Goal: Information Seeking & Learning: Find specific page/section

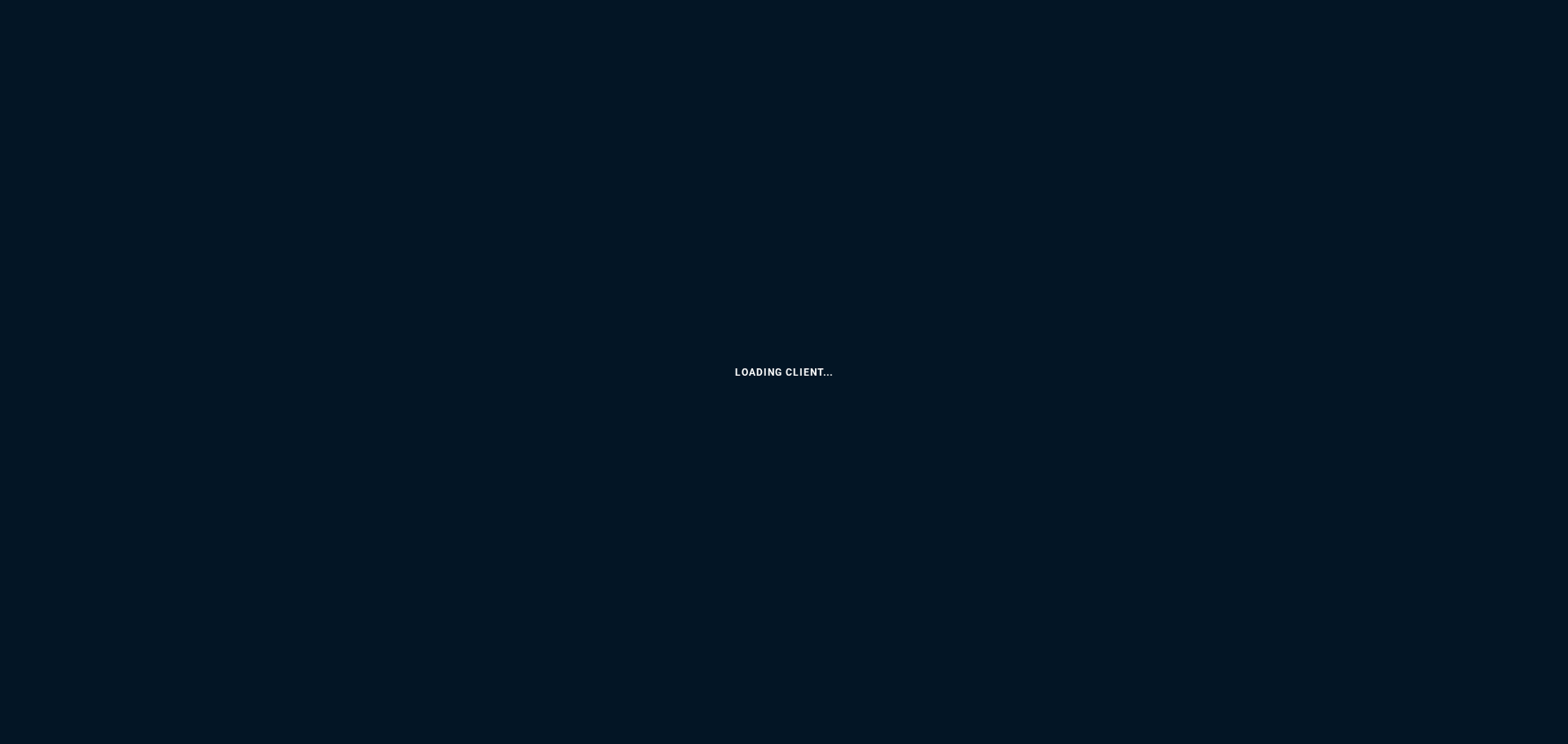
select select
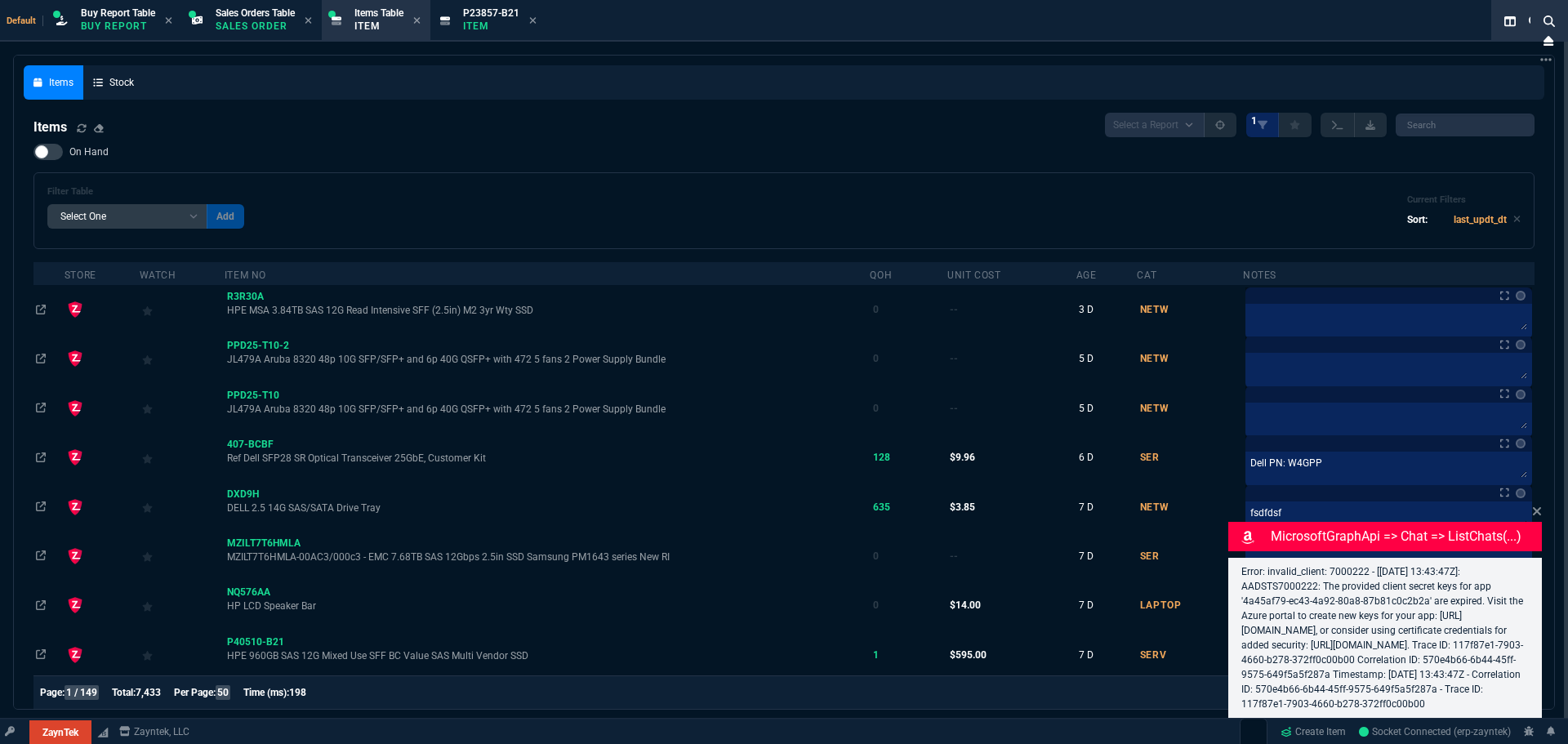
select select "9: OCAM"
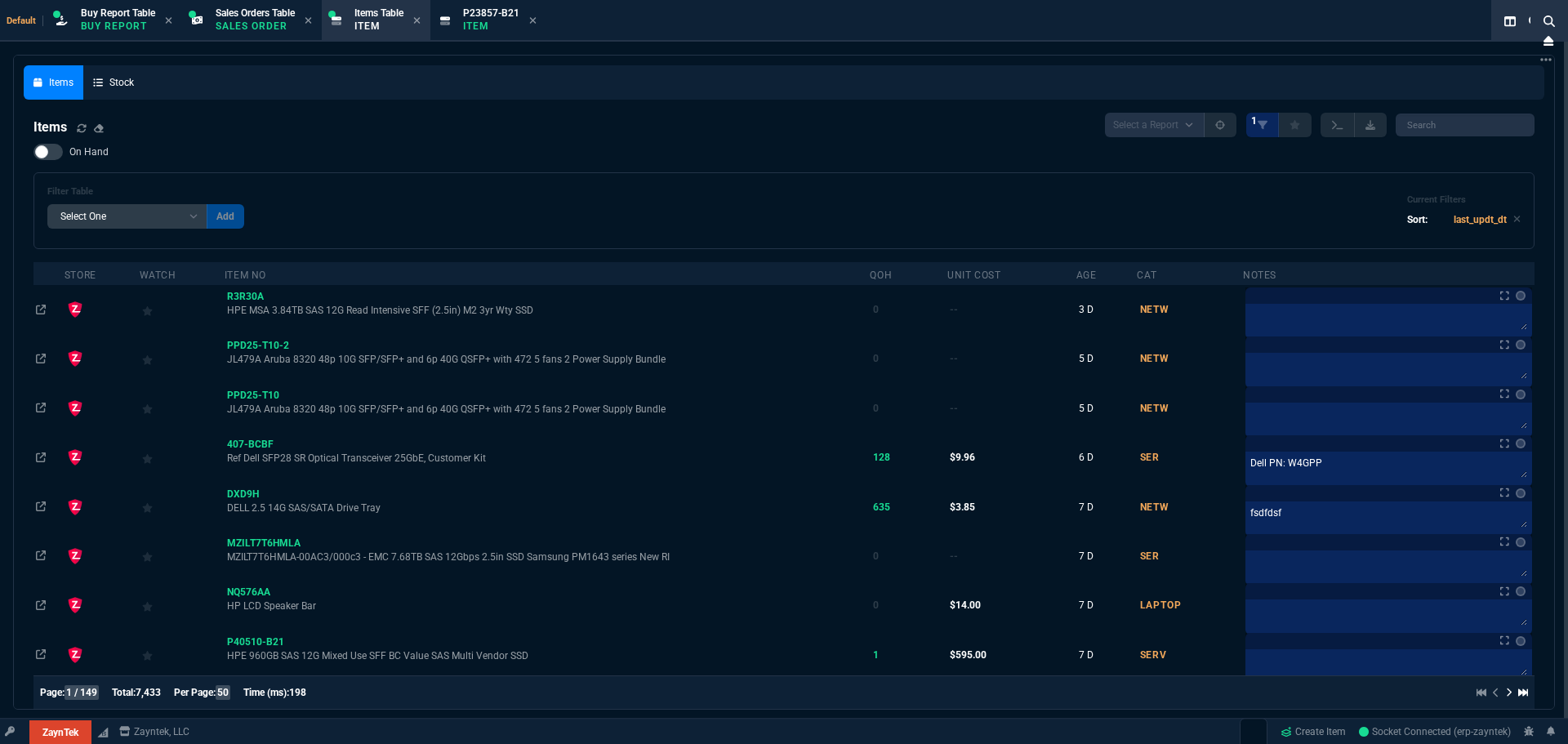
click at [0, 20] on div "Default Buy Report Table Buy Report Sales Orders Table Sales Order Items Table …" at bounding box center [751, 20] width 1503 height 41
click at [5, 18] on div "Default Buy Report Table Buy Report Sales Orders Table Sales Order Items Table …" at bounding box center [751, 20] width 1503 height 41
click at [17, 21] on span "Default" at bounding box center [25, 21] width 37 height 11
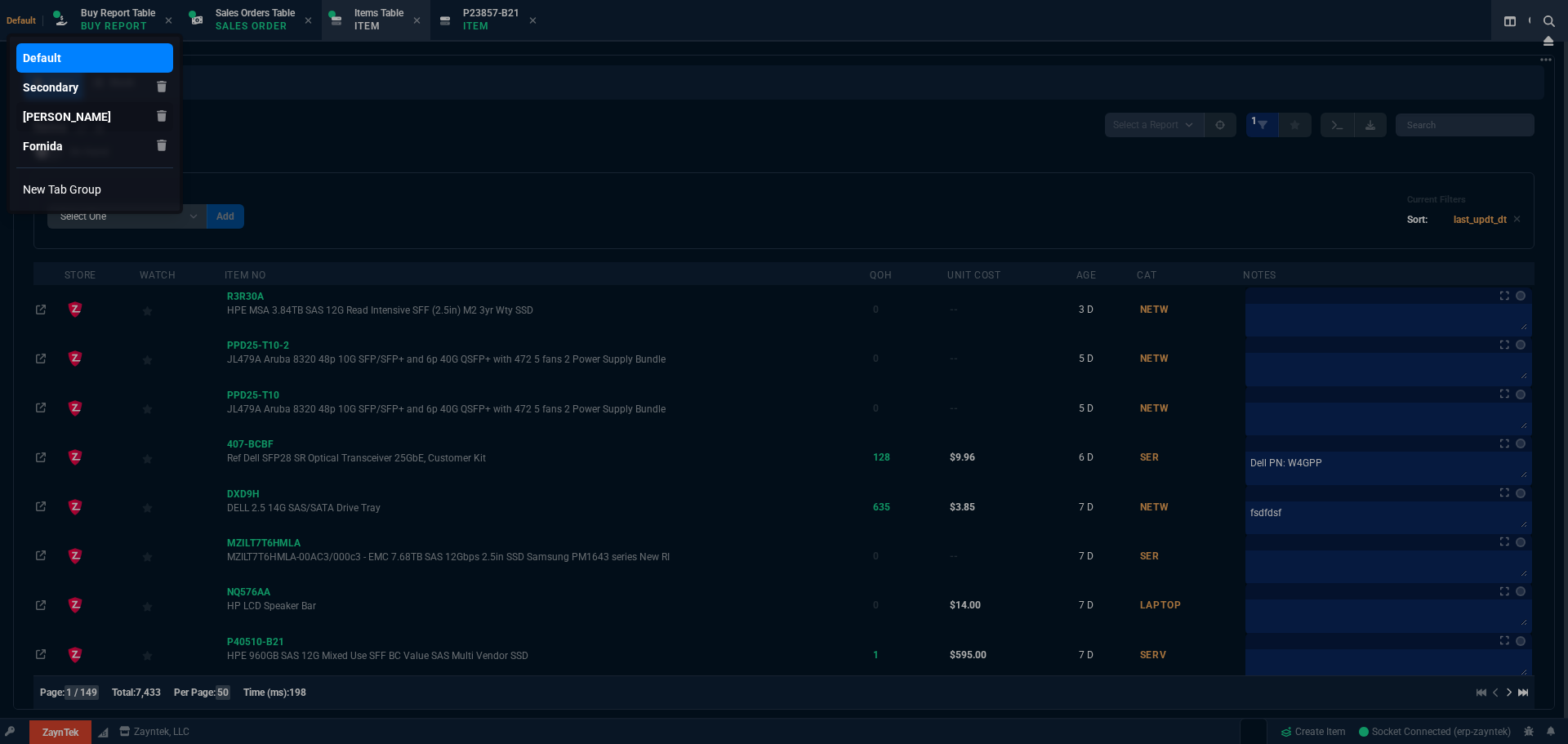
click at [59, 118] on div "[PERSON_NAME]" at bounding box center [67, 117] width 88 height 17
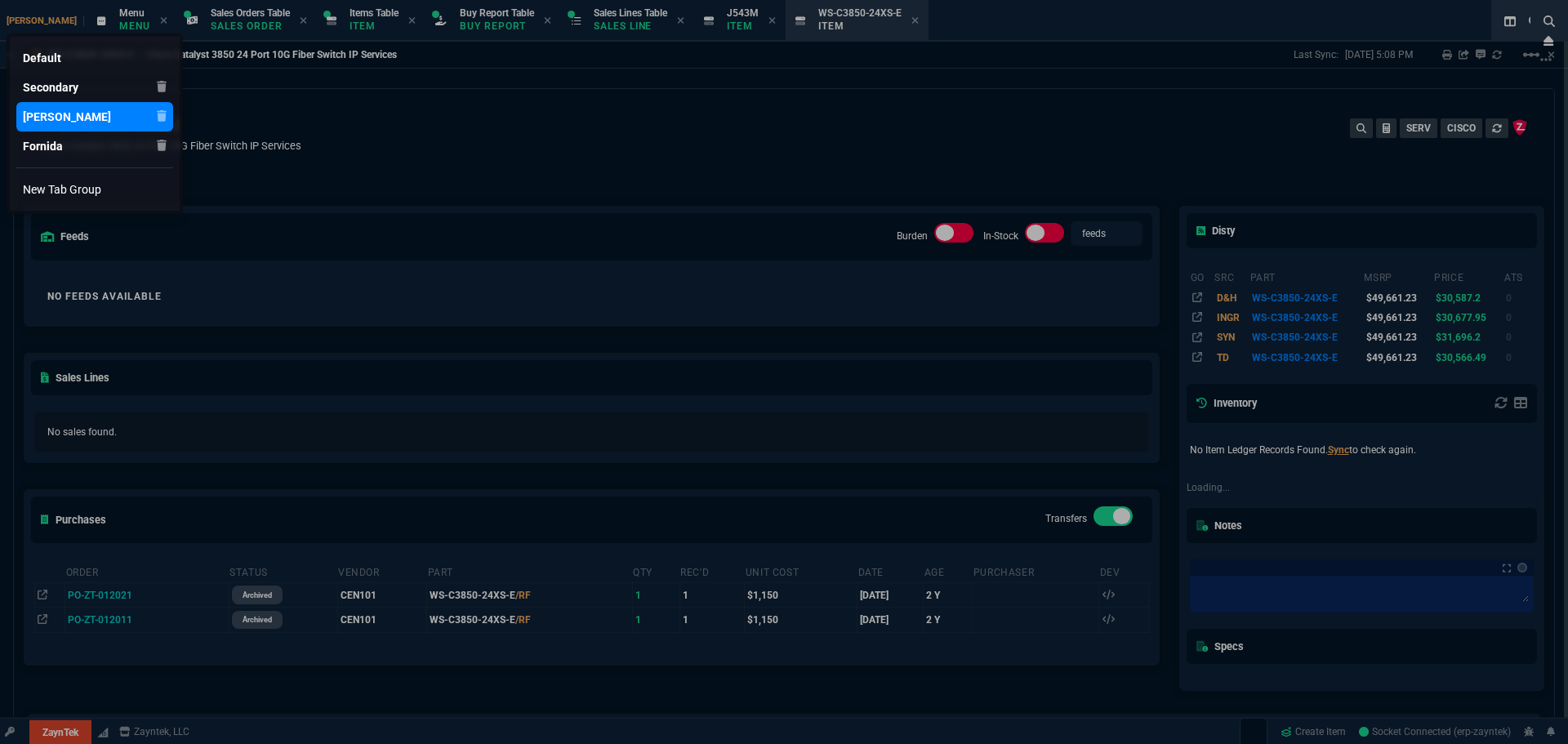
click at [68, 730] on div at bounding box center [784, 372] width 1568 height 744
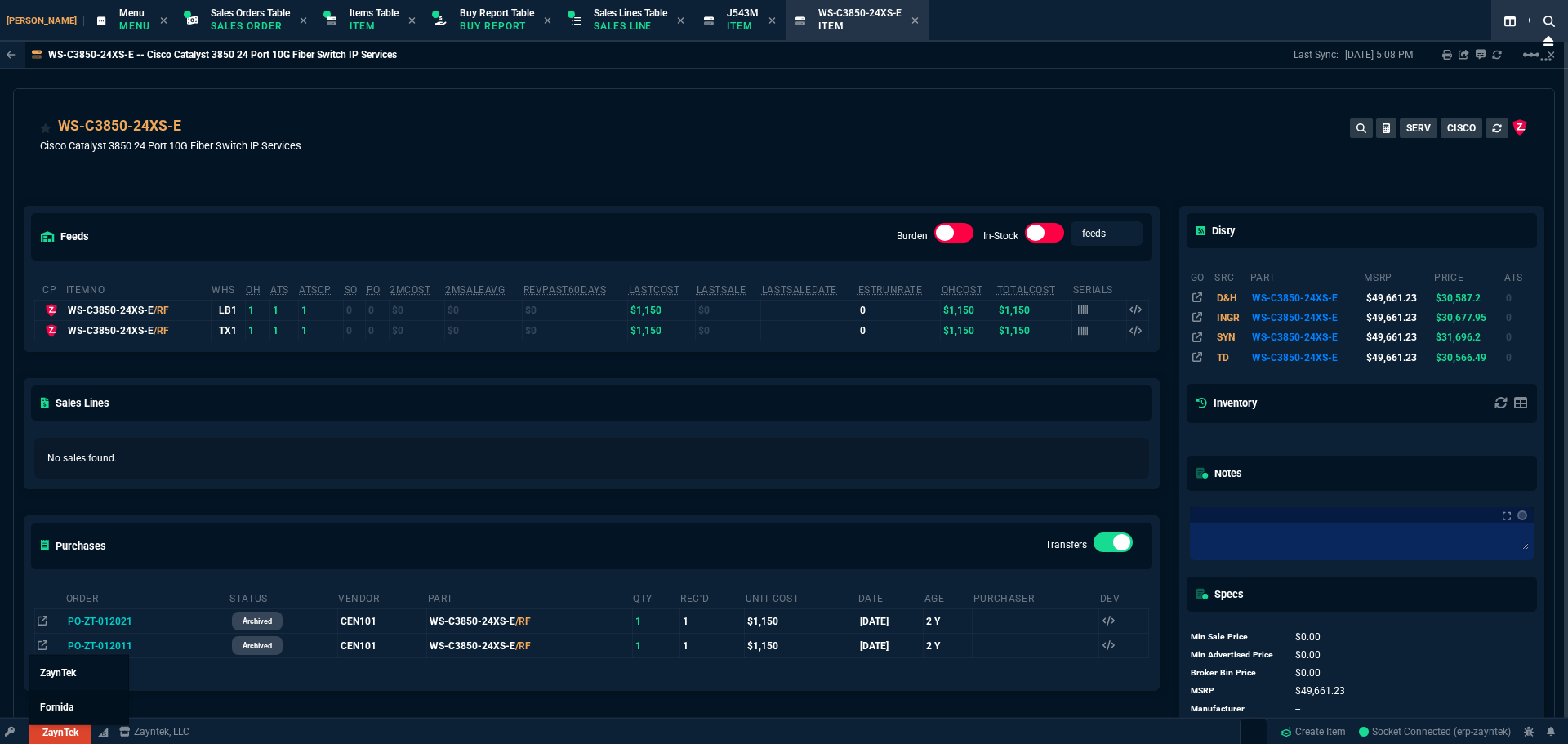
click at [72, 702] on span "Fornida" at bounding box center [57, 707] width 33 height 11
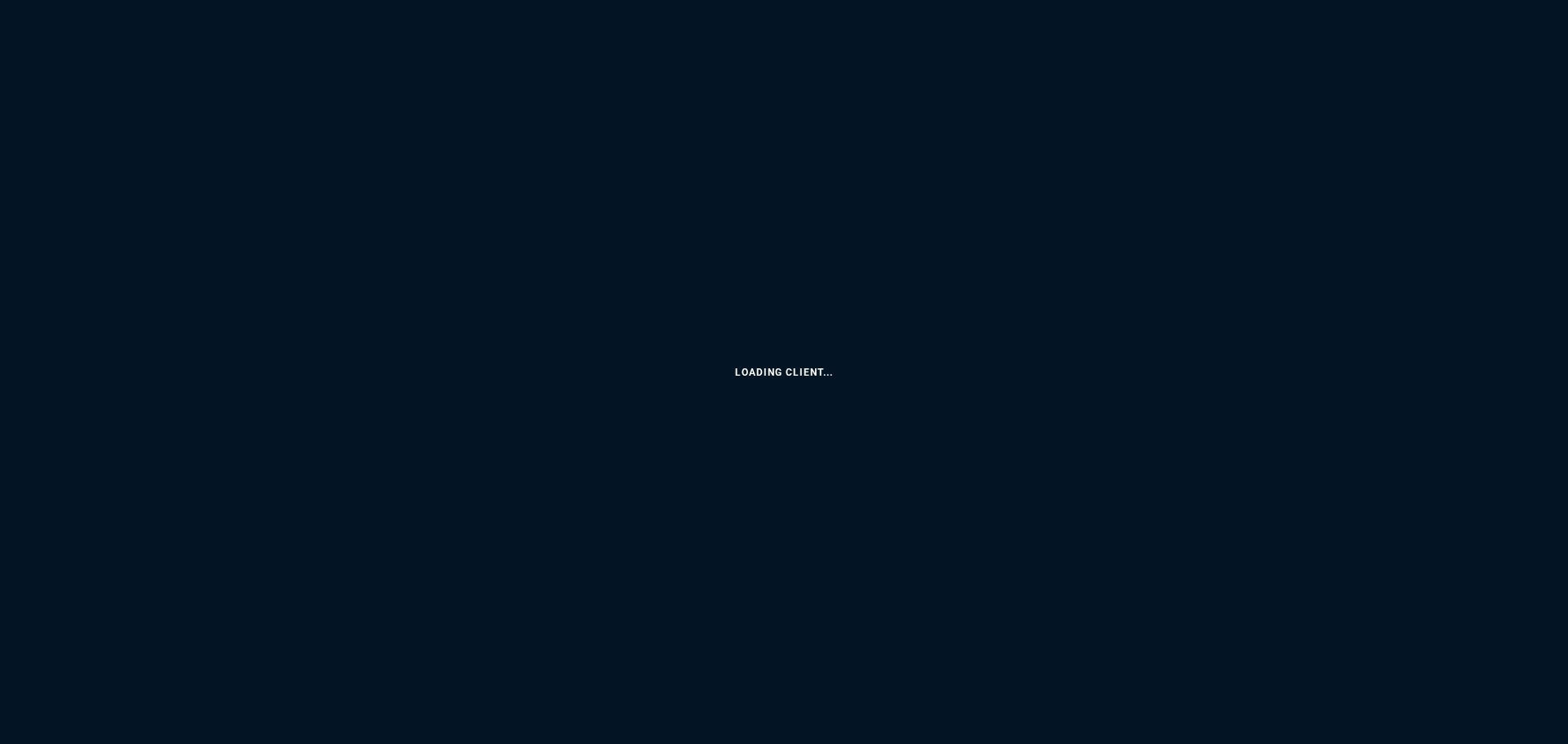
select select "9: OCAM"
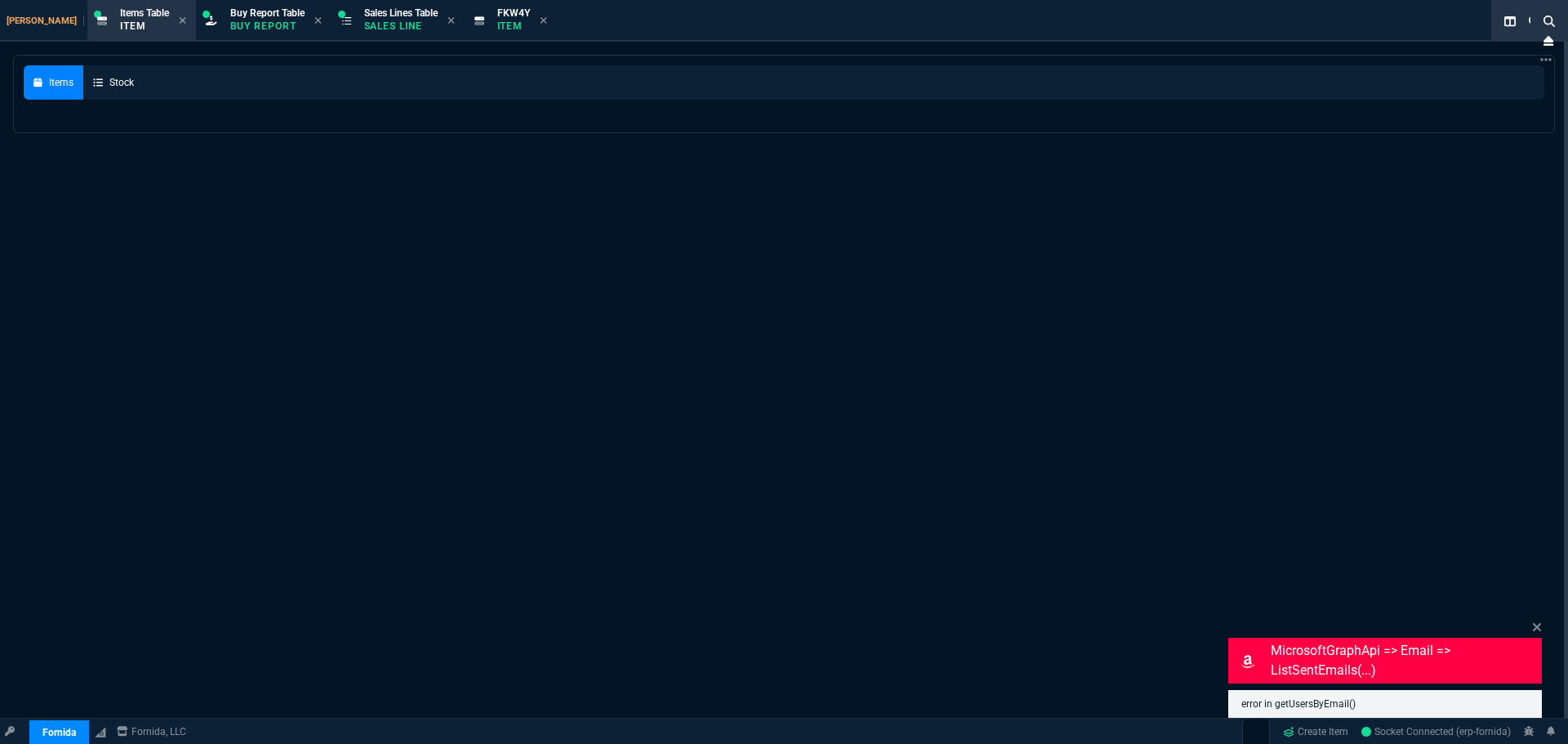
click at [520, 181] on div "Items Stock" at bounding box center [784, 455] width 1568 height 799
select select
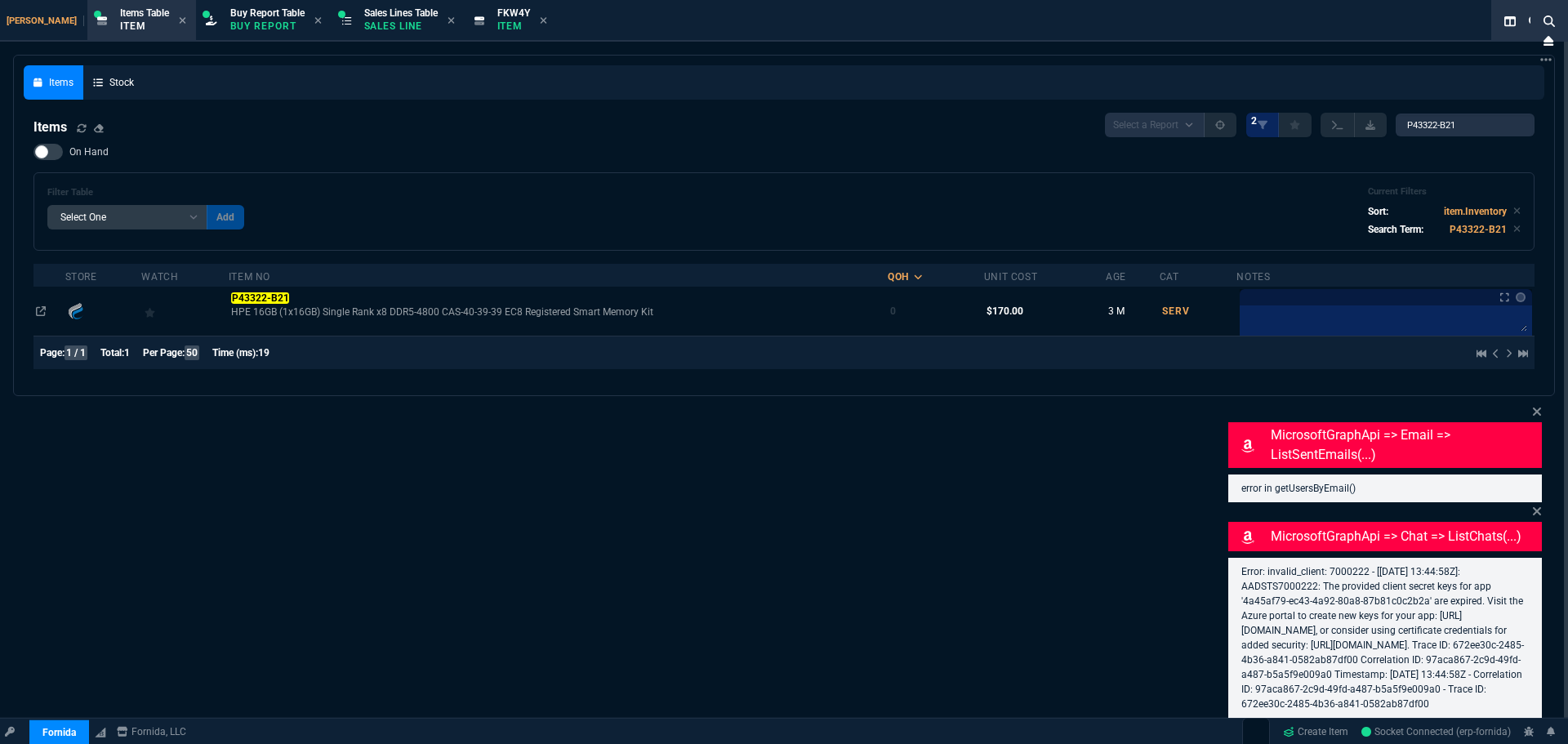
click at [390, 163] on div "On Hand Filter Table Select One Add Filter () Age () Cat (item.ItemCategoryCode…" at bounding box center [783, 197] width 1501 height 107
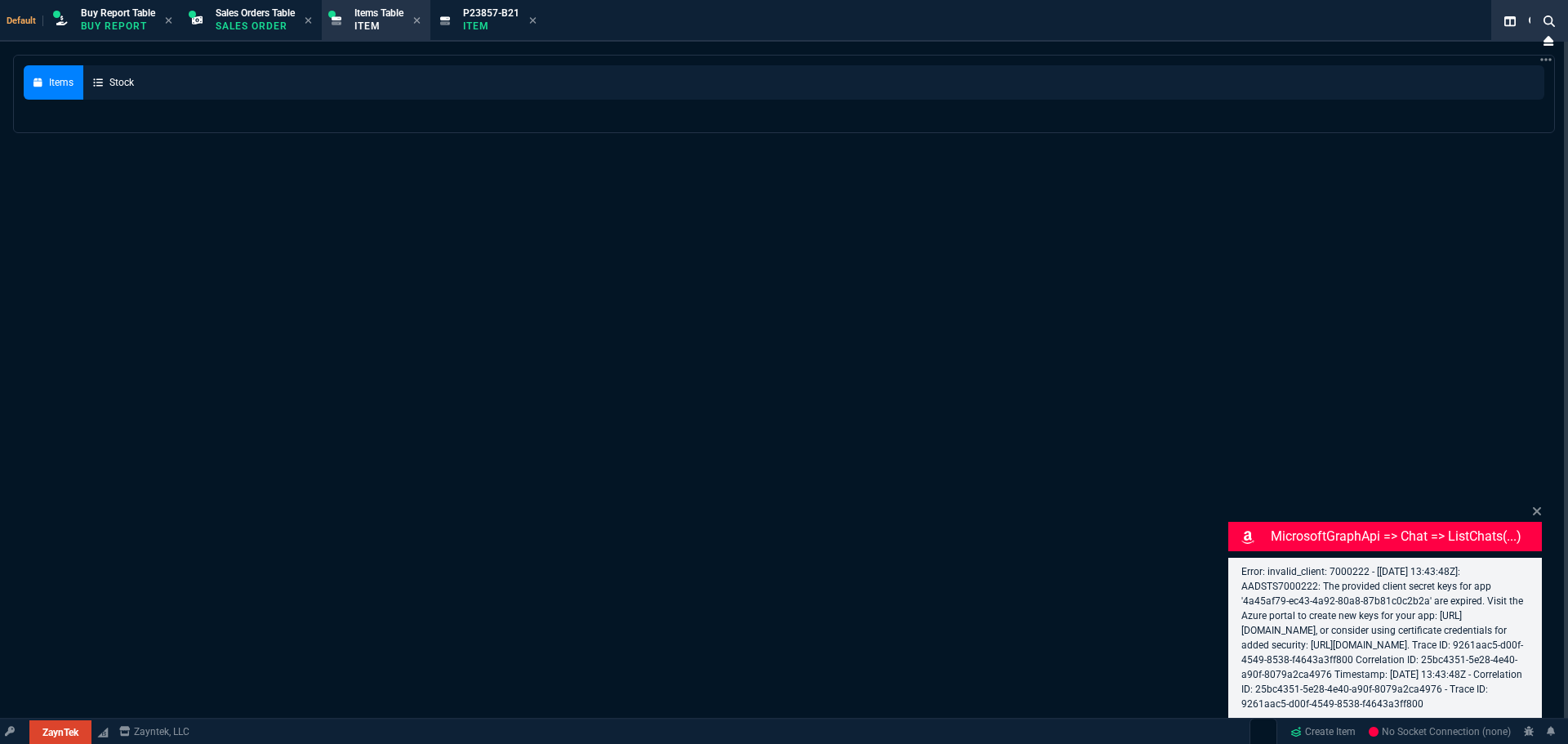
select select "9: OCAM"
select select
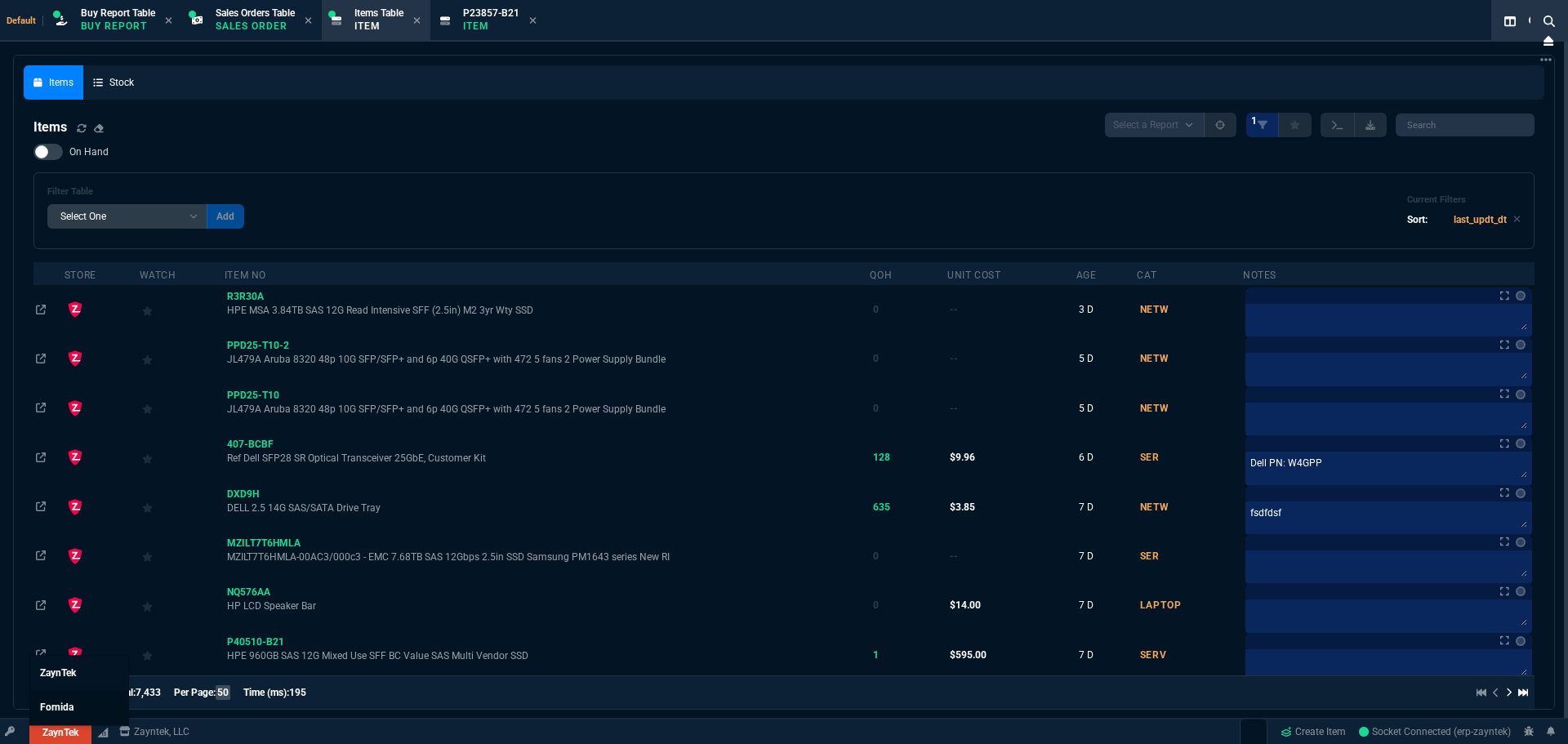
click at [78, 701] on link "Fornida" at bounding box center [79, 707] width 98 height 34
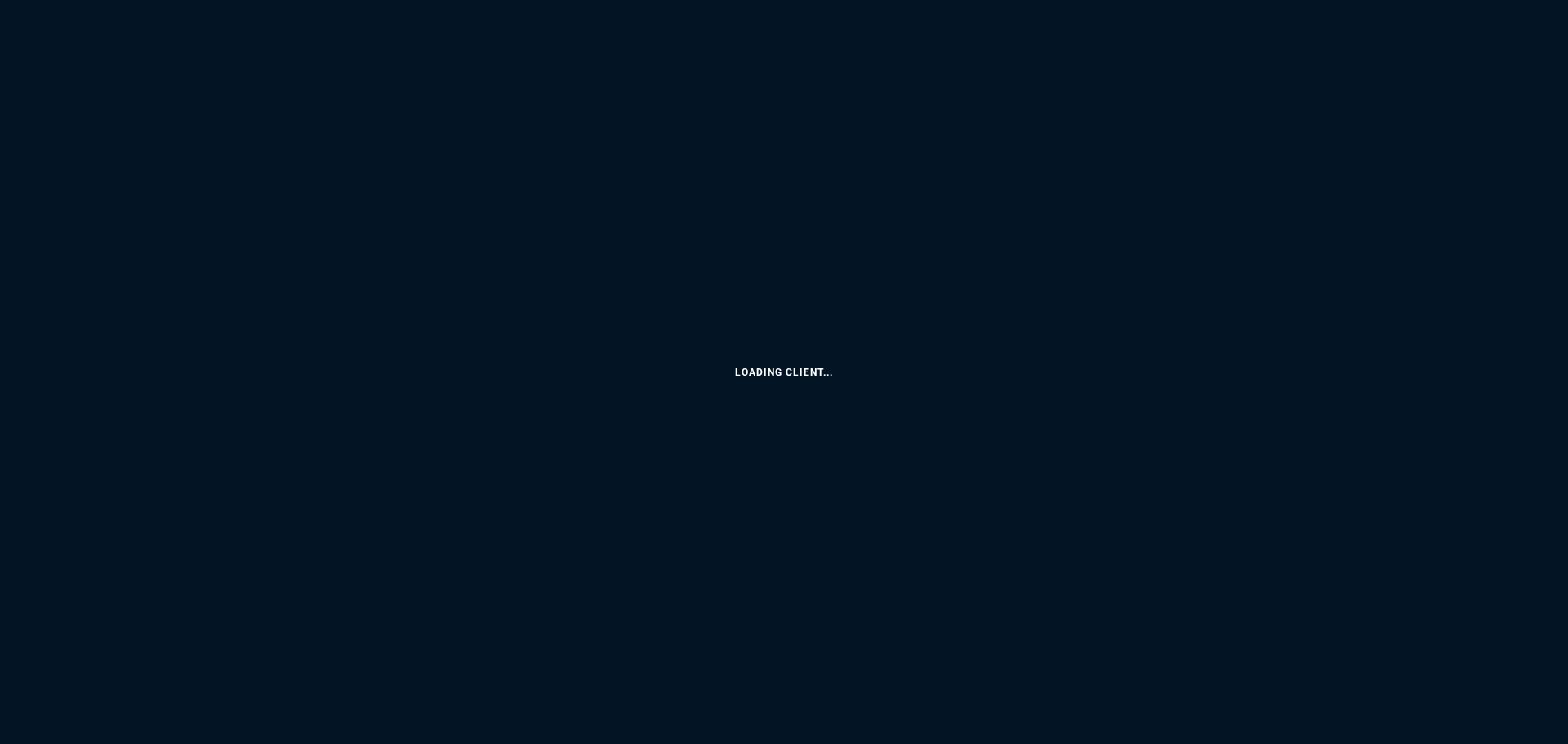
select select "9: OCAM"
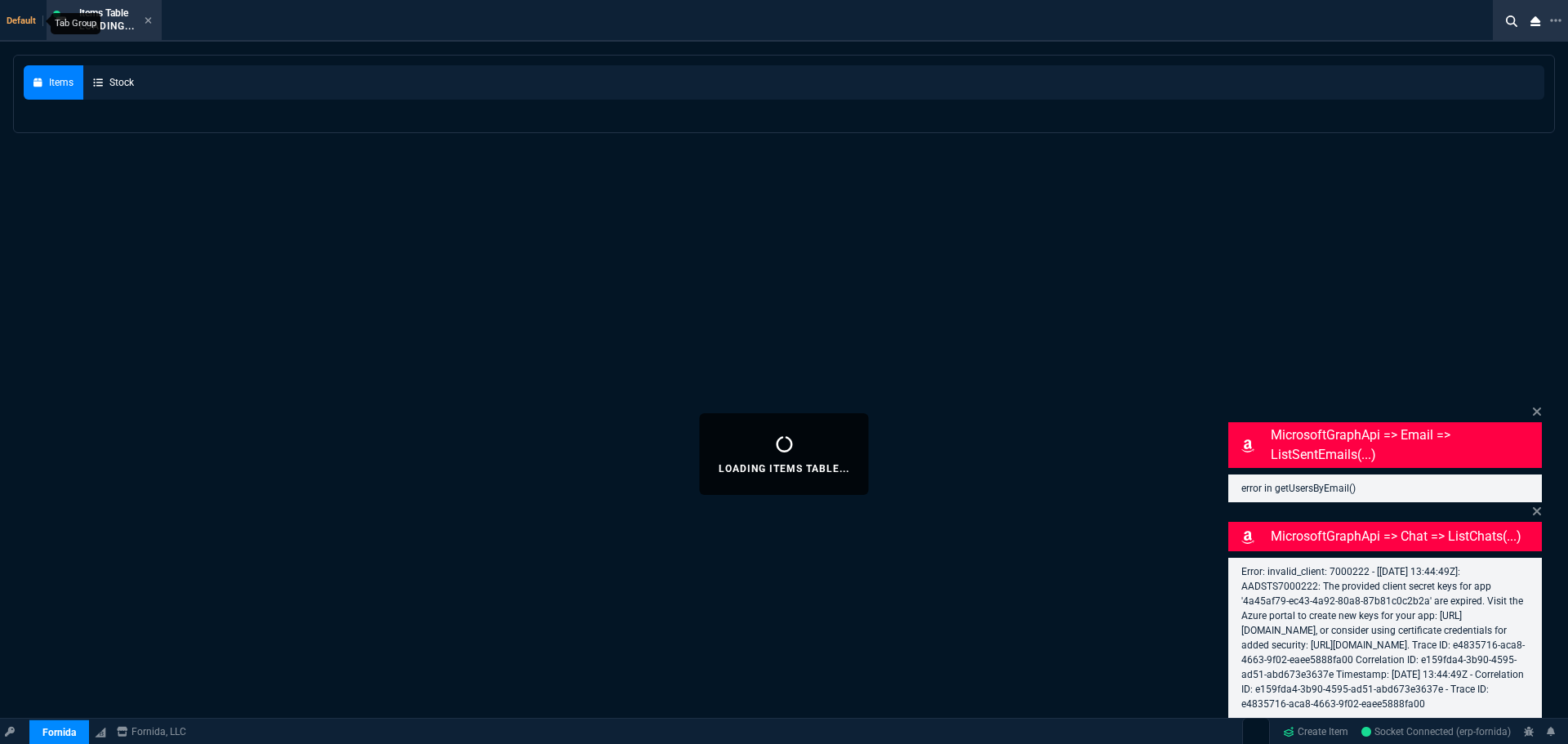
click at [16, 22] on span "Default" at bounding box center [25, 21] width 37 height 11
select select
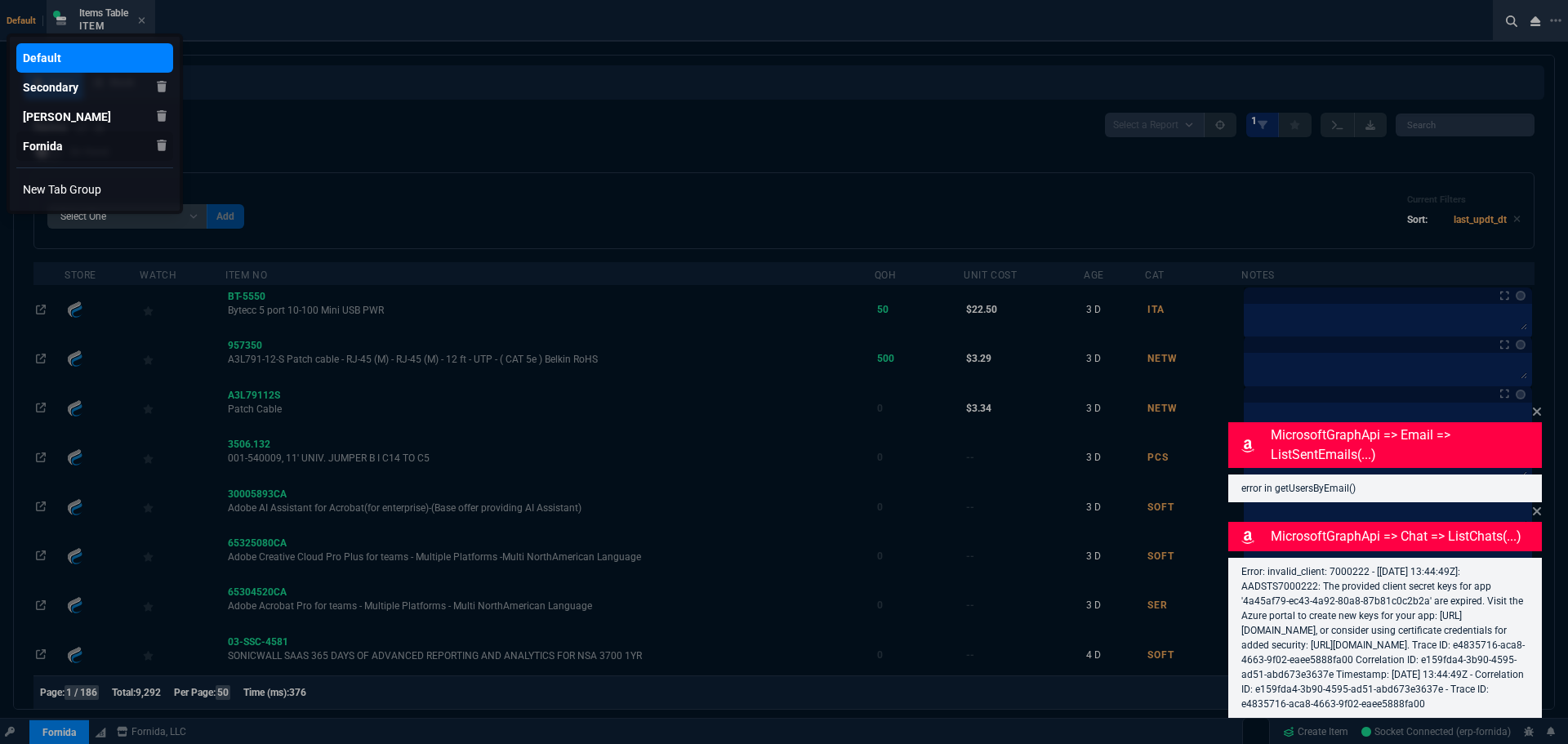
click at [63, 144] on div "Fornida" at bounding box center [50, 146] width 56 height 17
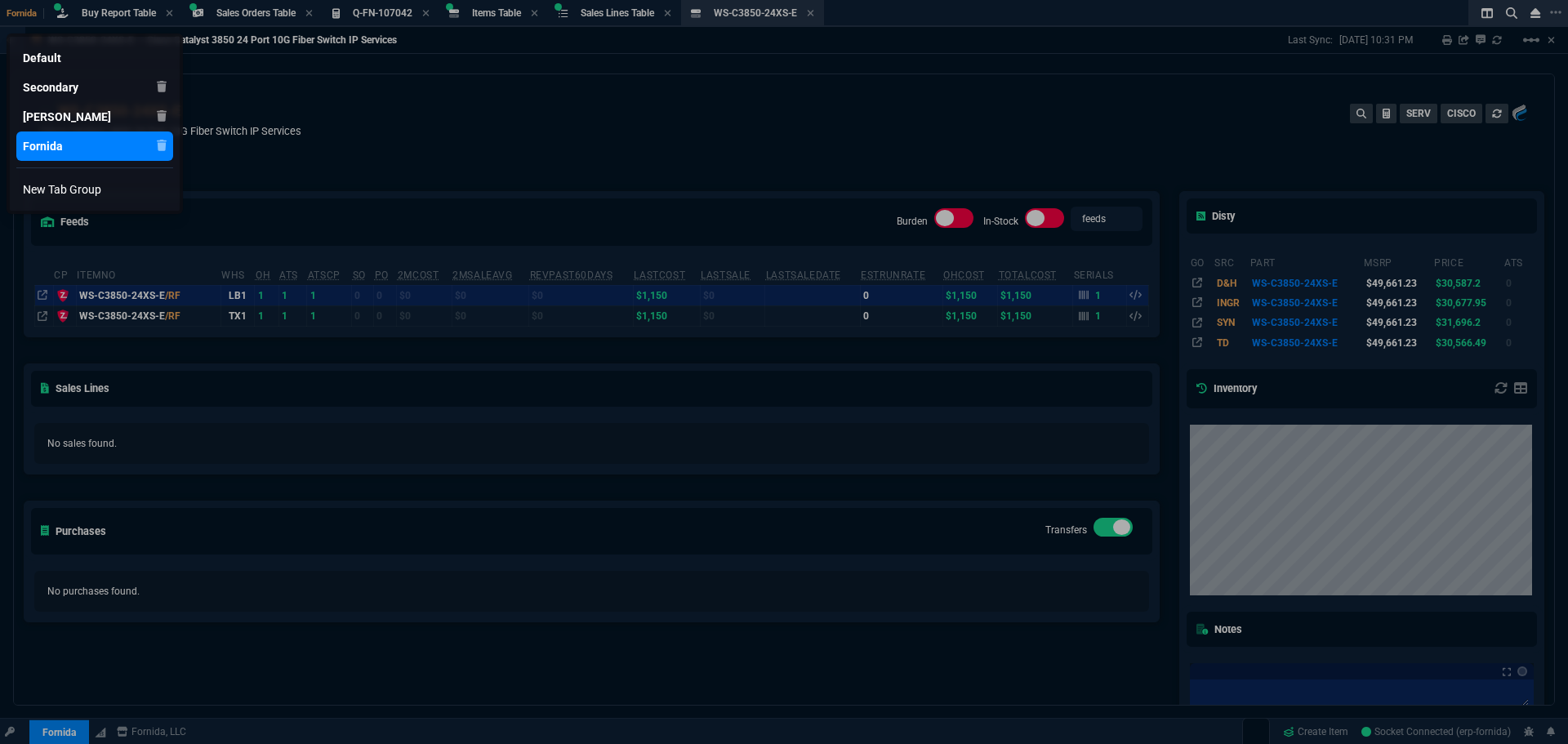
select select "9: OCAM"
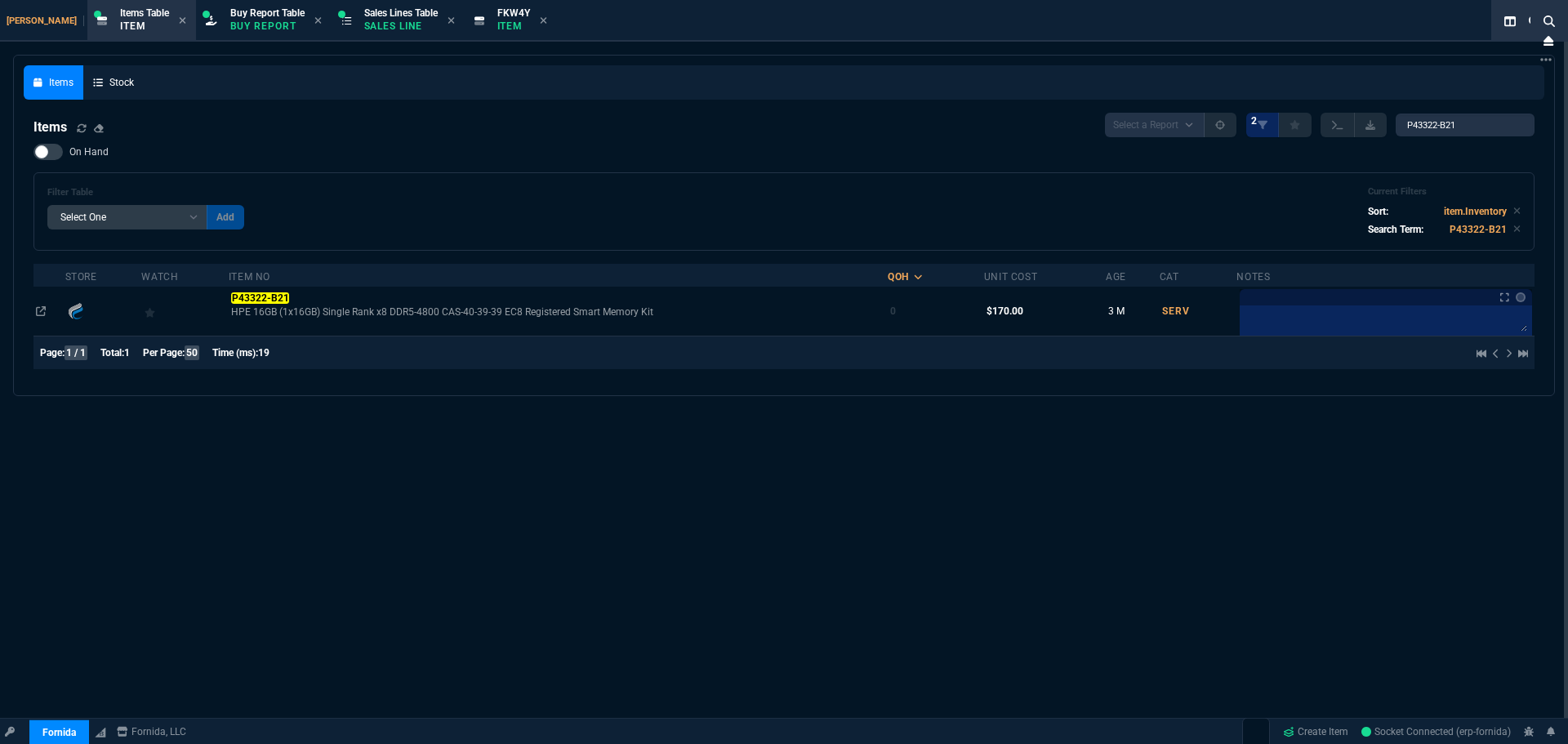
select select "9: OCAM"
select select
click at [71, 680] on link "ZaynTek" at bounding box center [79, 672] width 98 height 34
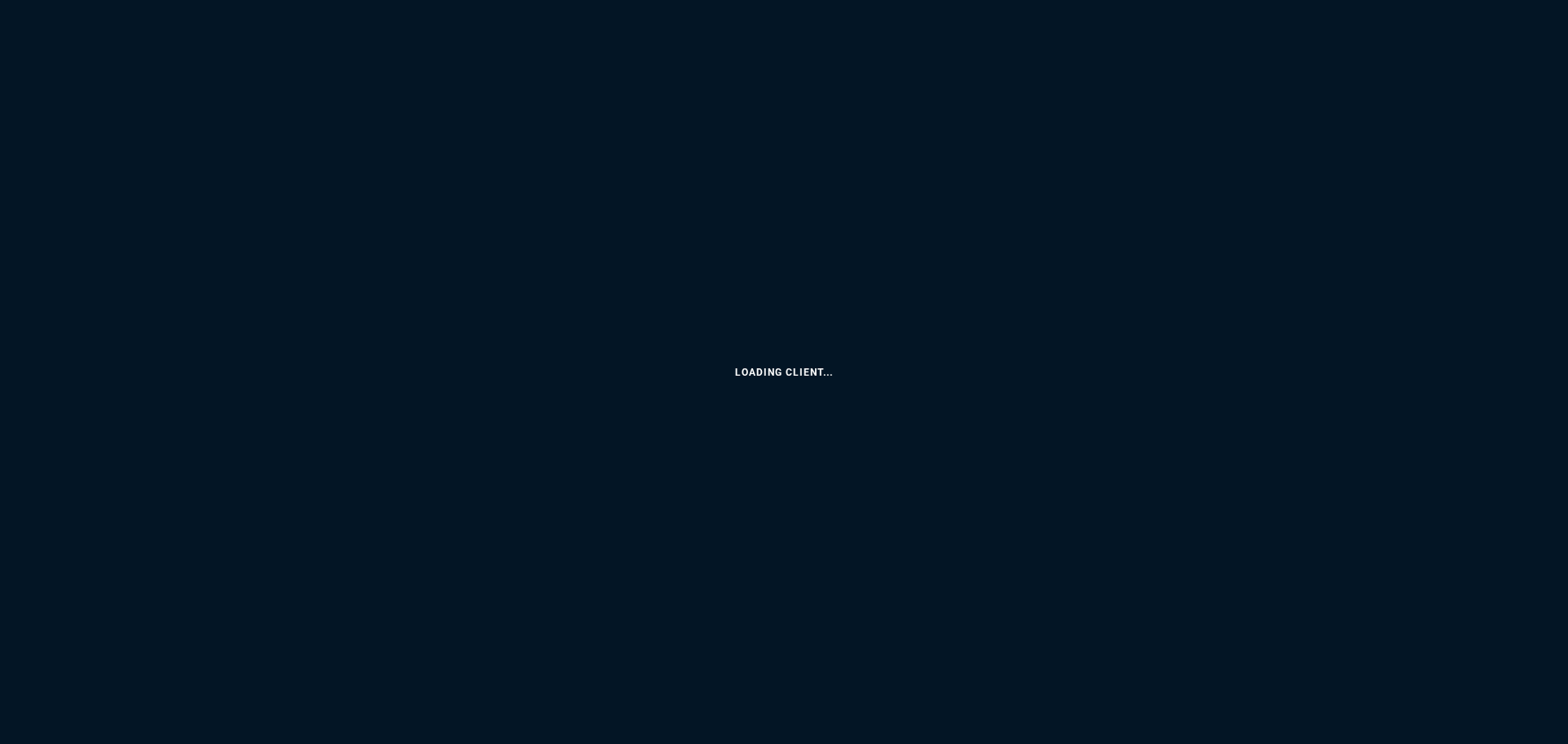
select select "9: OCAM"
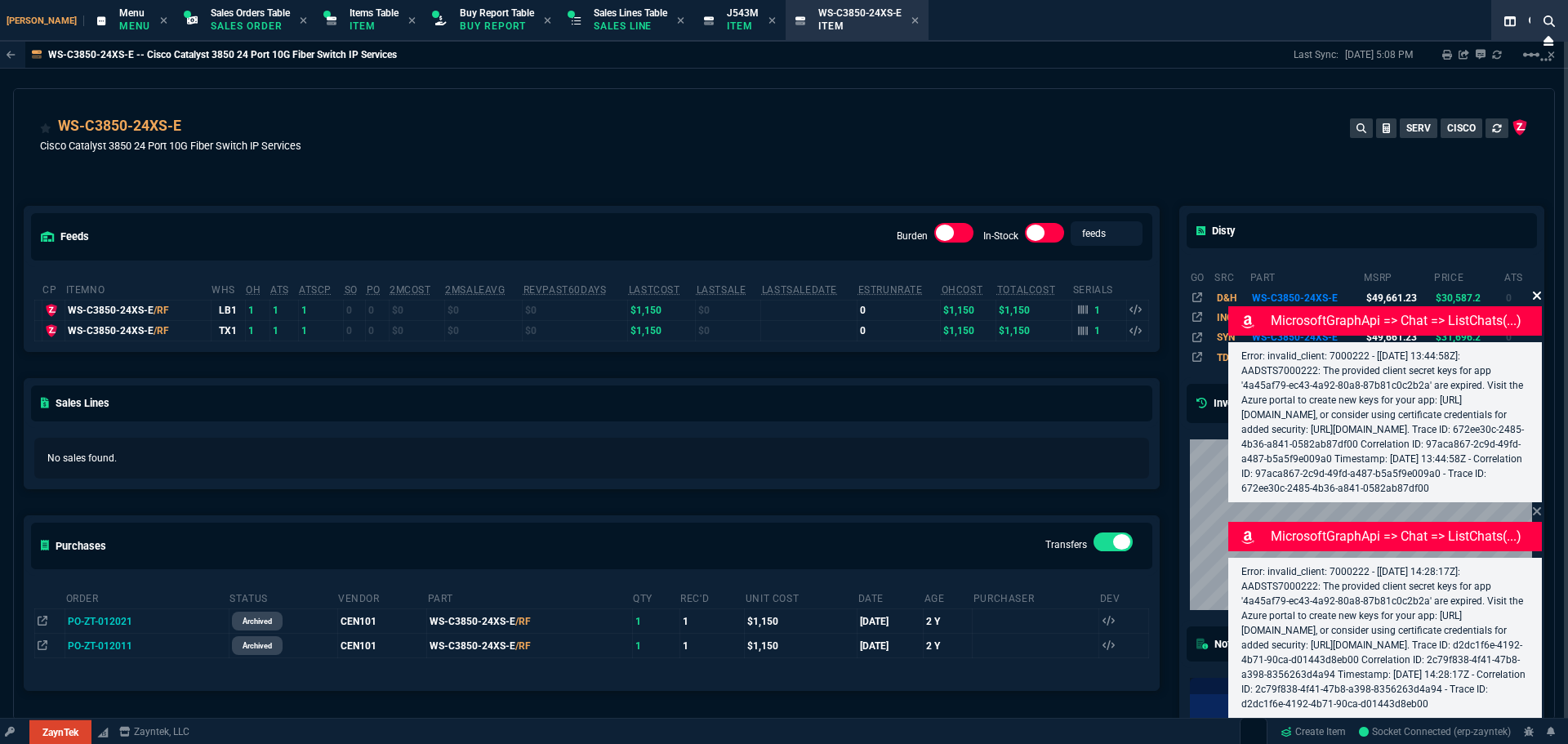
click at [1536, 292] on icon at bounding box center [1537, 296] width 8 height 8
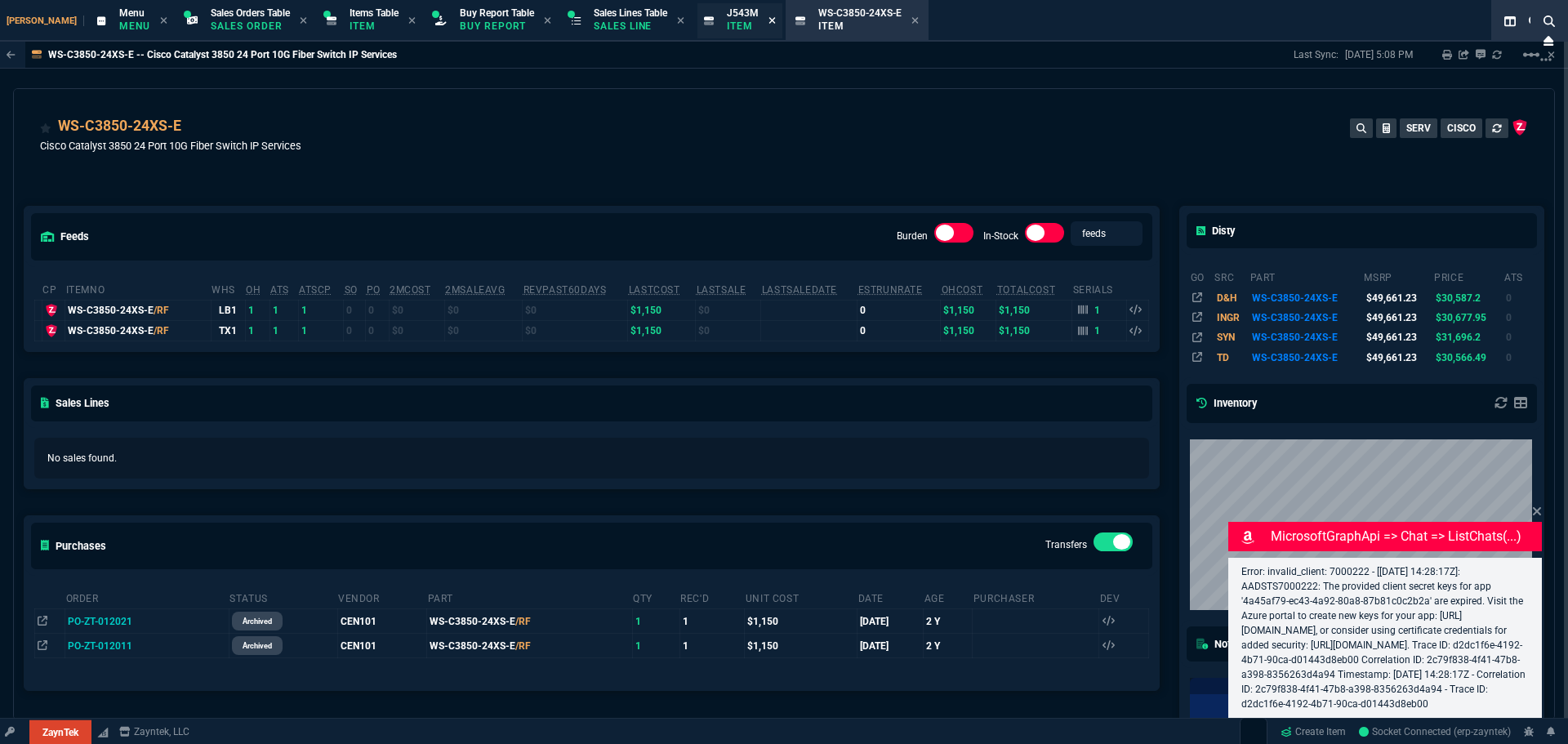
click at [768, 20] on icon at bounding box center [772, 20] width 7 height 10
click at [820, 23] on icon at bounding box center [823, 20] width 7 height 10
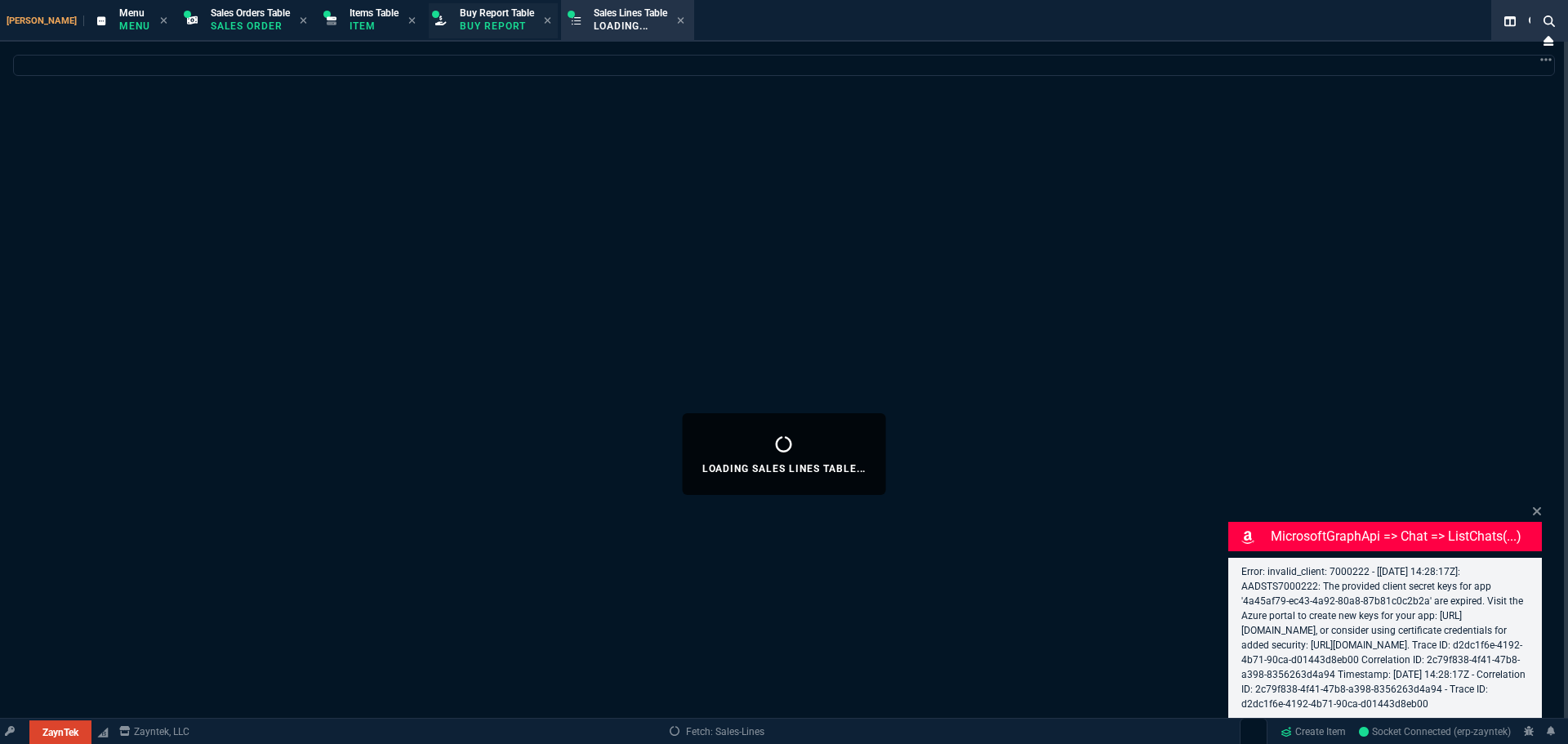
click at [350, 21] on p "Item" at bounding box center [374, 26] width 49 height 13
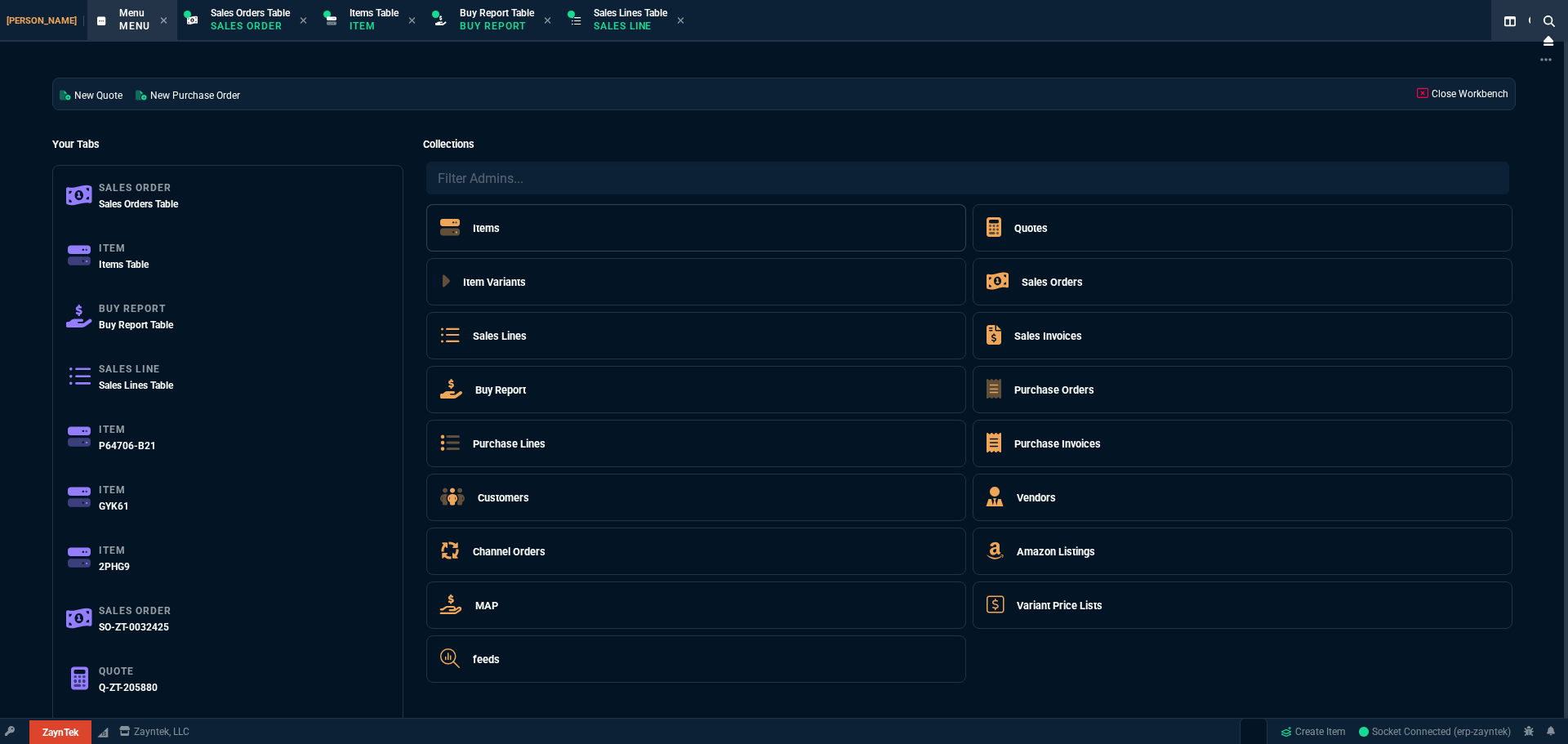
click at [488, 227] on h5 "Items" at bounding box center [486, 228] width 27 height 16
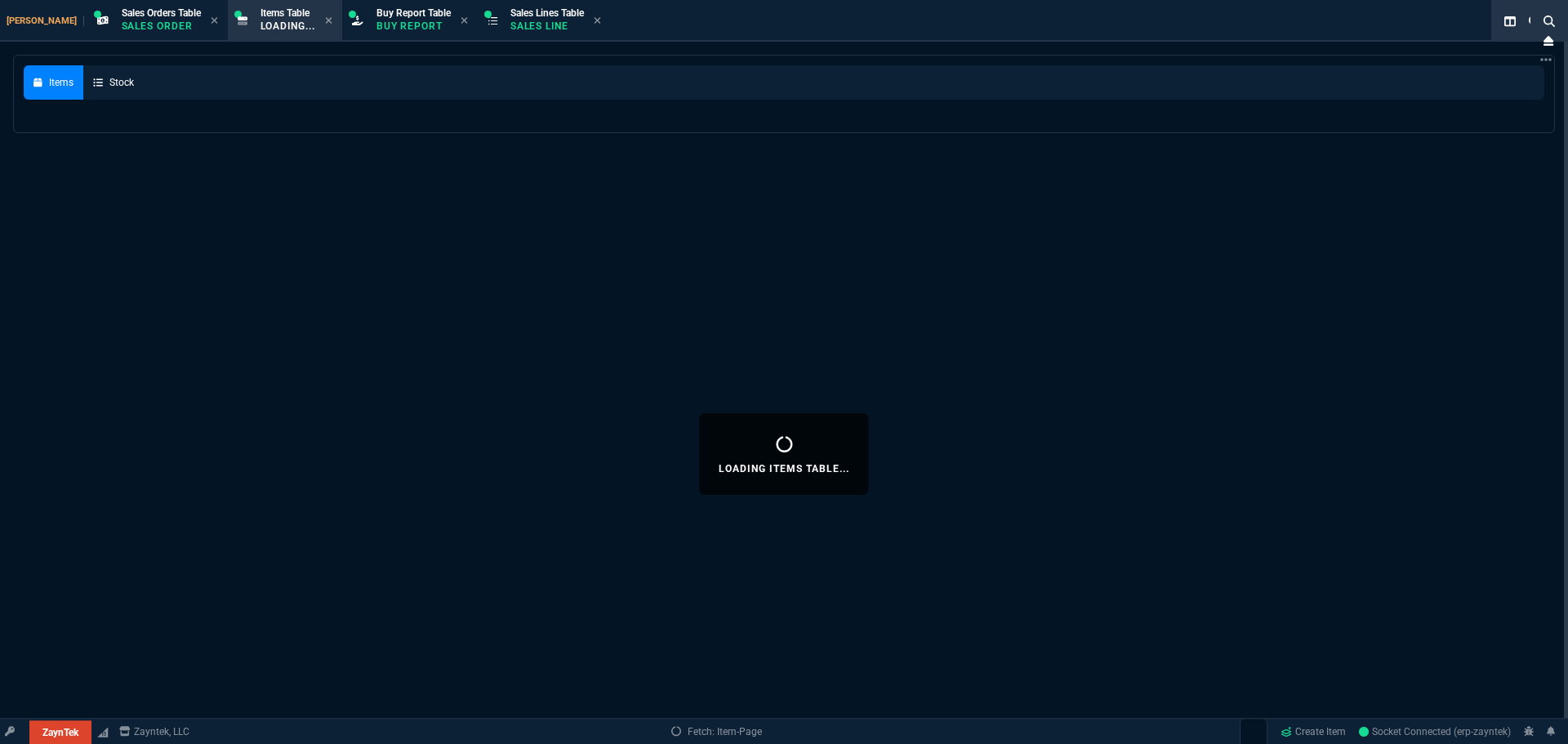
select select
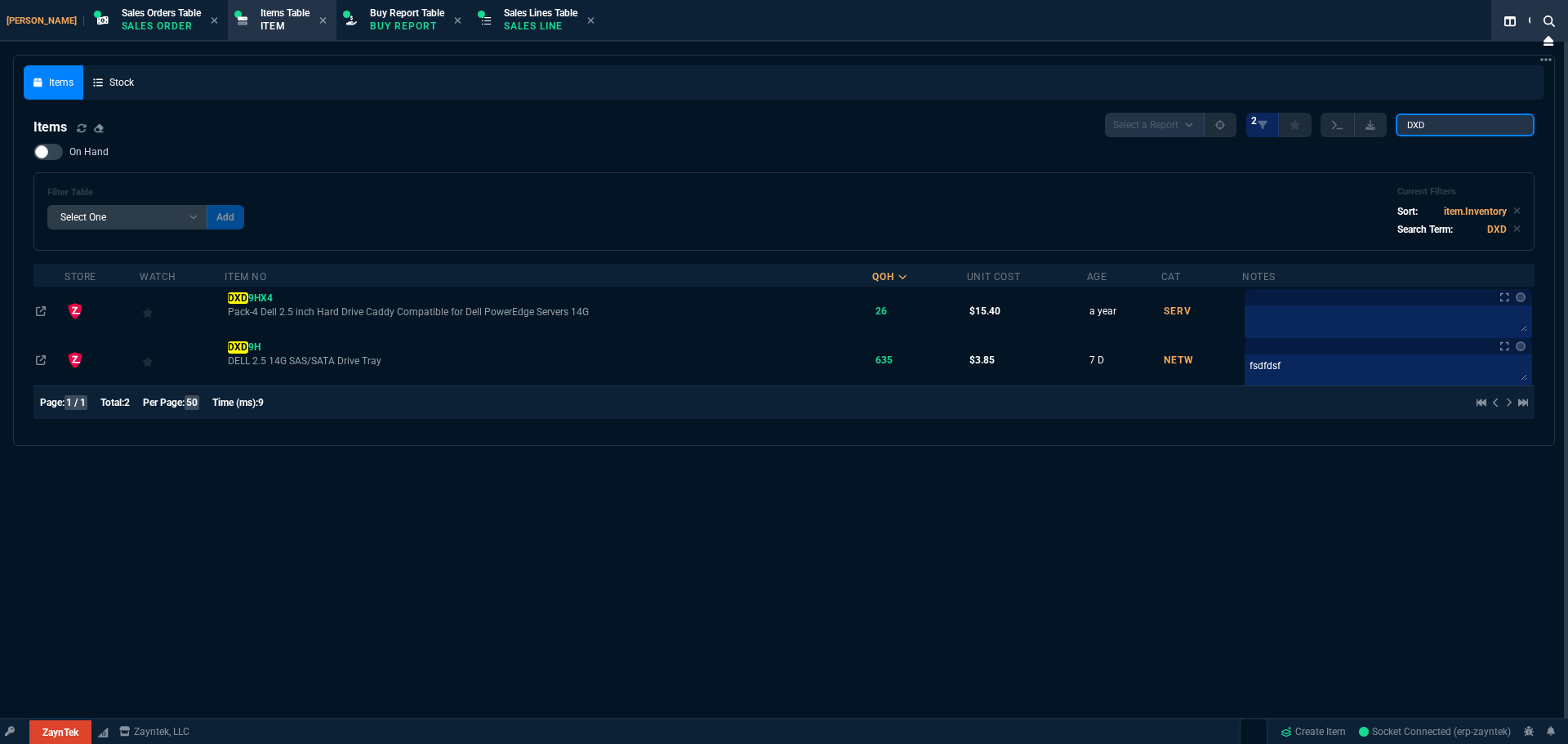
drag, startPoint x: 1456, startPoint y: 121, endPoint x: 964, endPoint y: 62, distance: 495.5
click at [1124, 92] on div "Items Stock Items Select a Report NEW QUERY 2 DXD On Hand Filter Table Select O…" at bounding box center [784, 250] width 1520 height 370
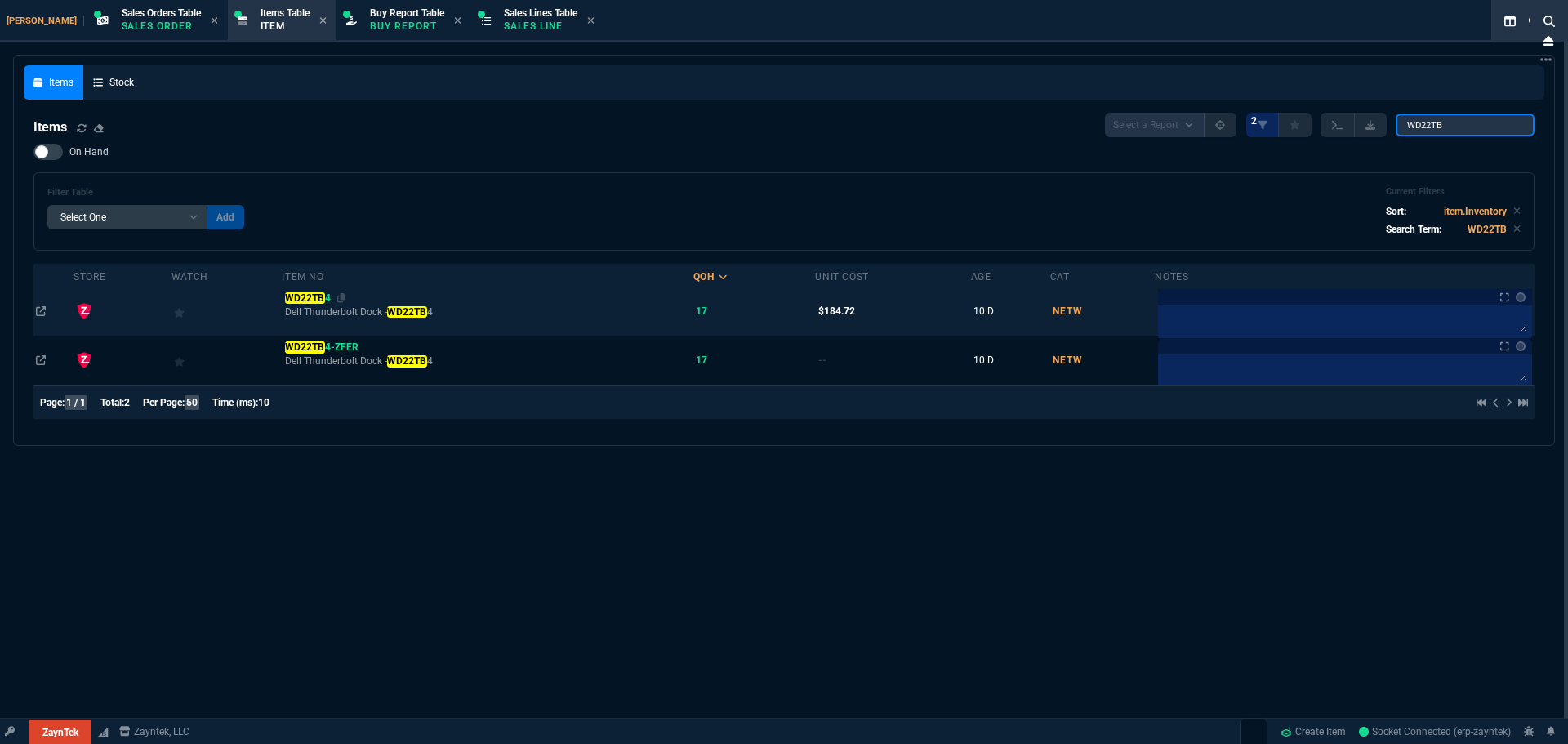
type input "WD22TB"
click at [301, 297] on mark "WD22TB" at bounding box center [305, 298] width 40 height 11
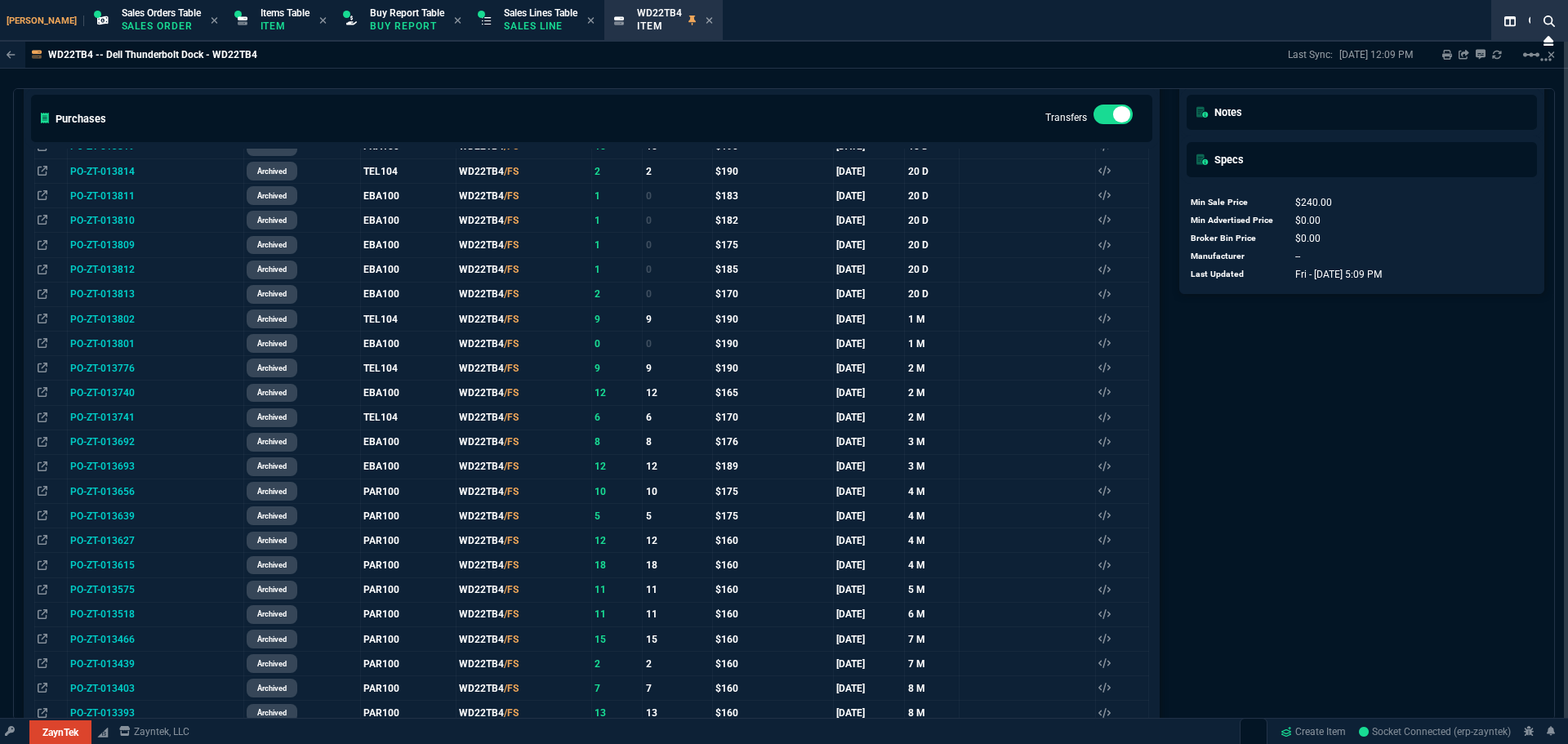
scroll to position [838, 0]
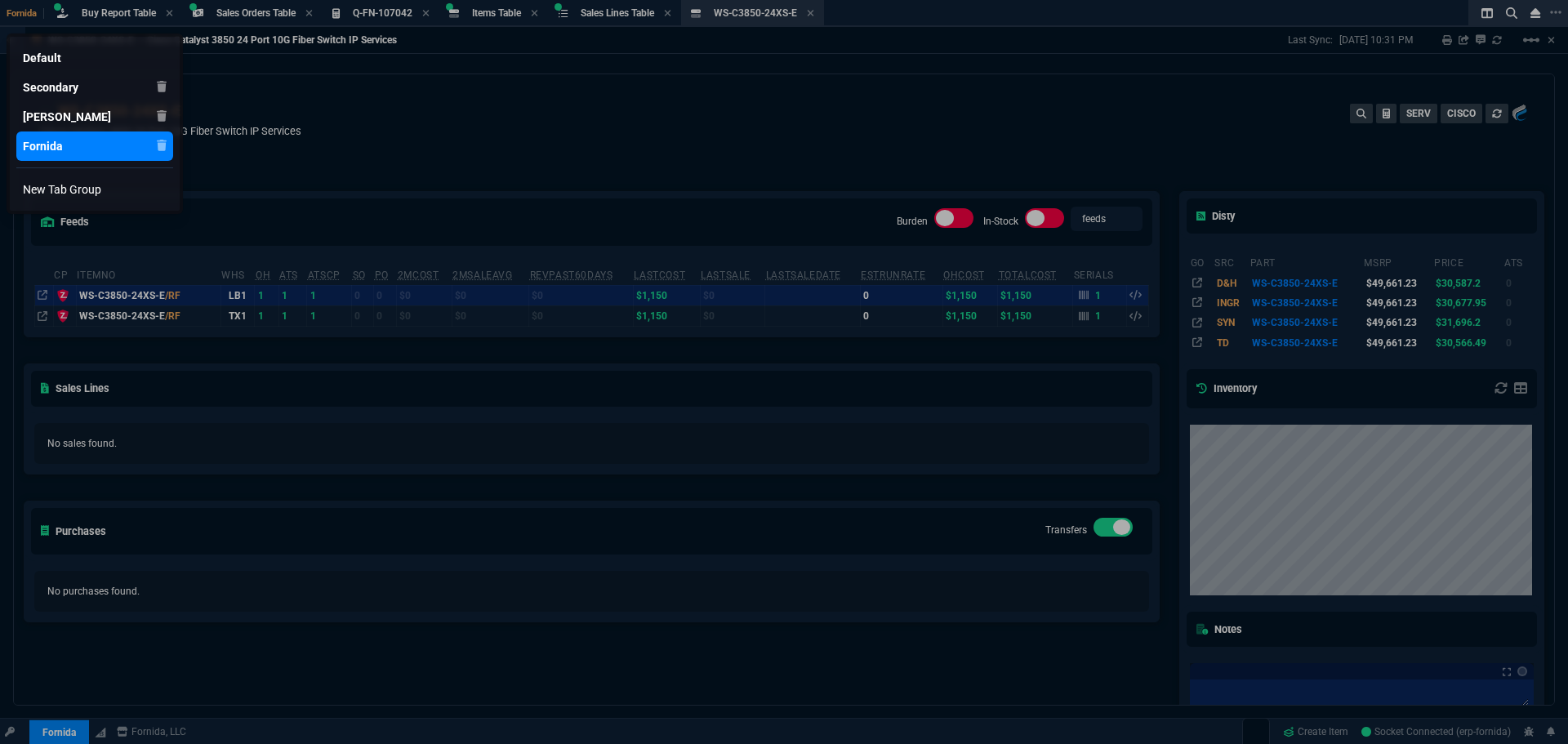
select select "9: OCAM"
click at [529, 114] on div at bounding box center [784, 372] width 1568 height 744
